Goal: Transaction & Acquisition: Book appointment/travel/reservation

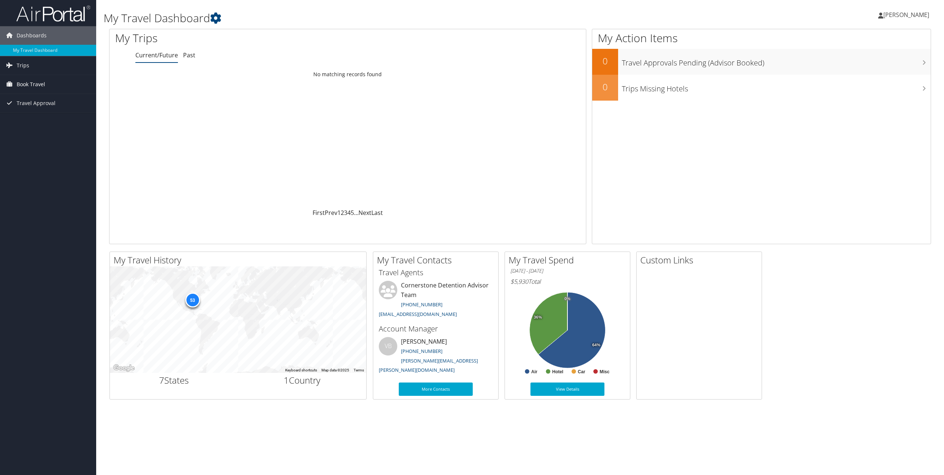
click at [26, 84] on span "Book Travel" at bounding box center [31, 84] width 28 height 19
click at [33, 119] on link "Book/Manage Online Trips" at bounding box center [48, 121] width 96 height 11
